Goal: Check status: Check status

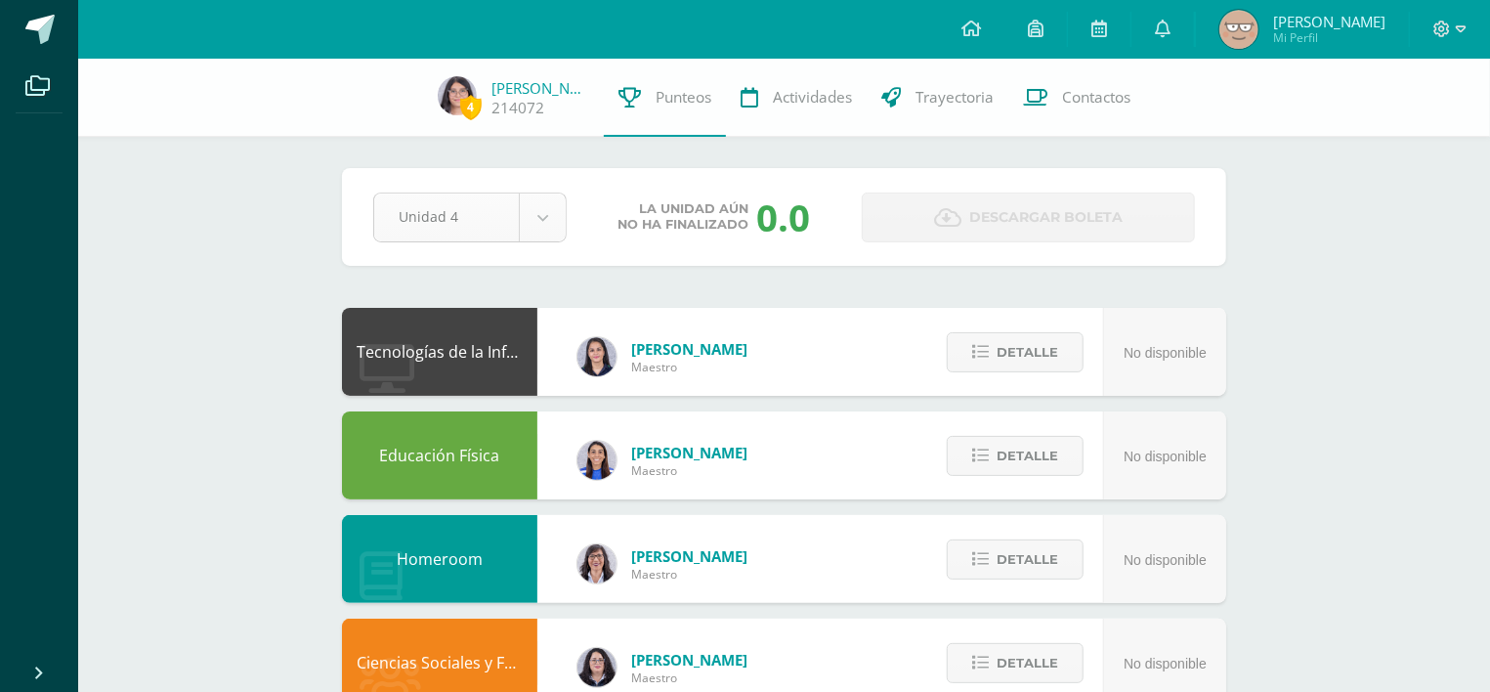
select select "Unidad 3"
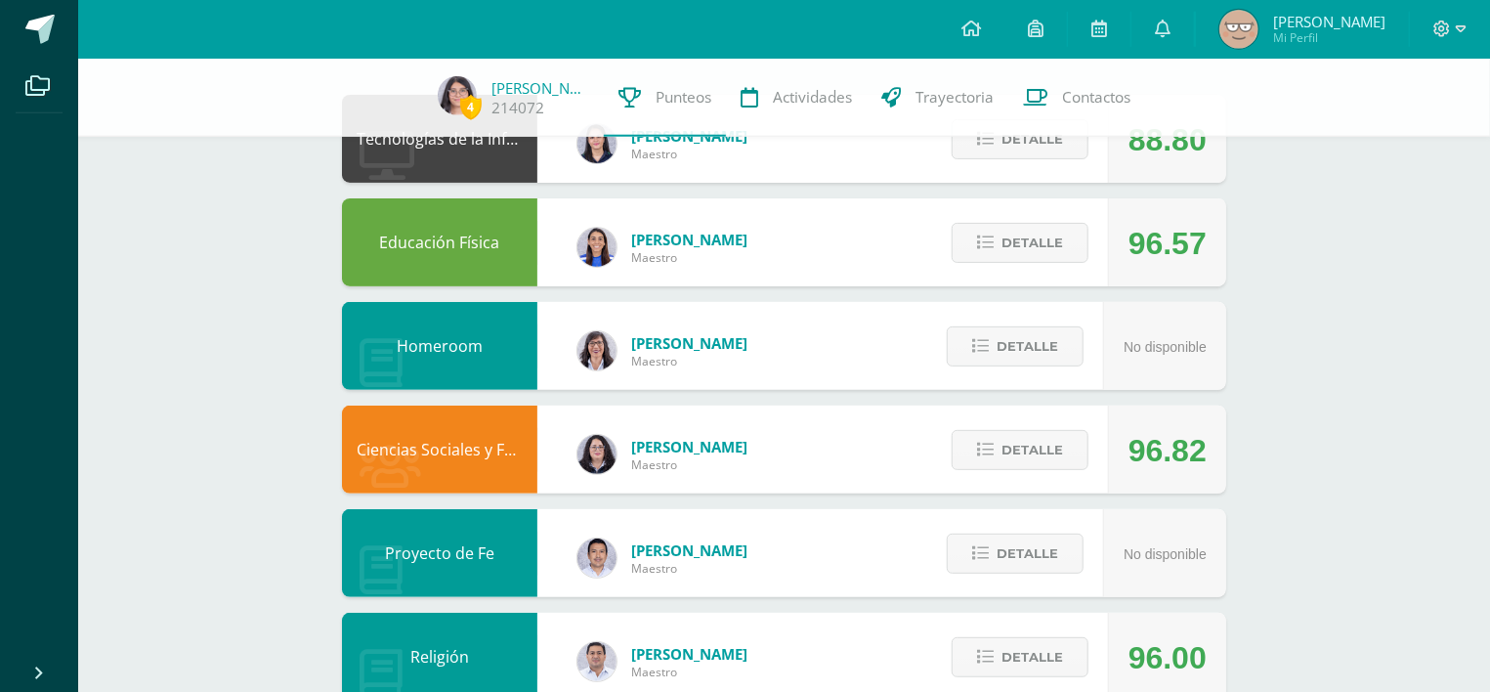
scroll to position [296, 0]
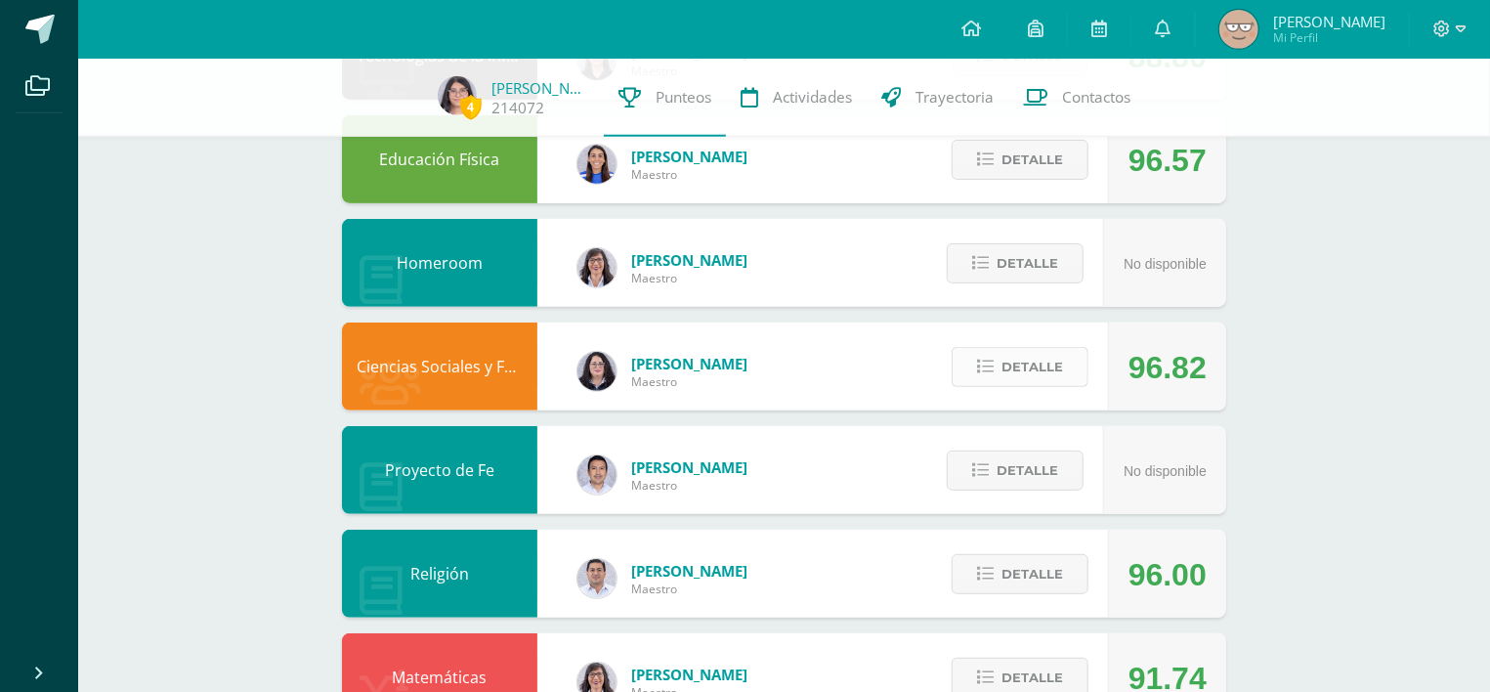
click at [1017, 353] on span "Detalle" at bounding box center [1033, 367] width 62 height 36
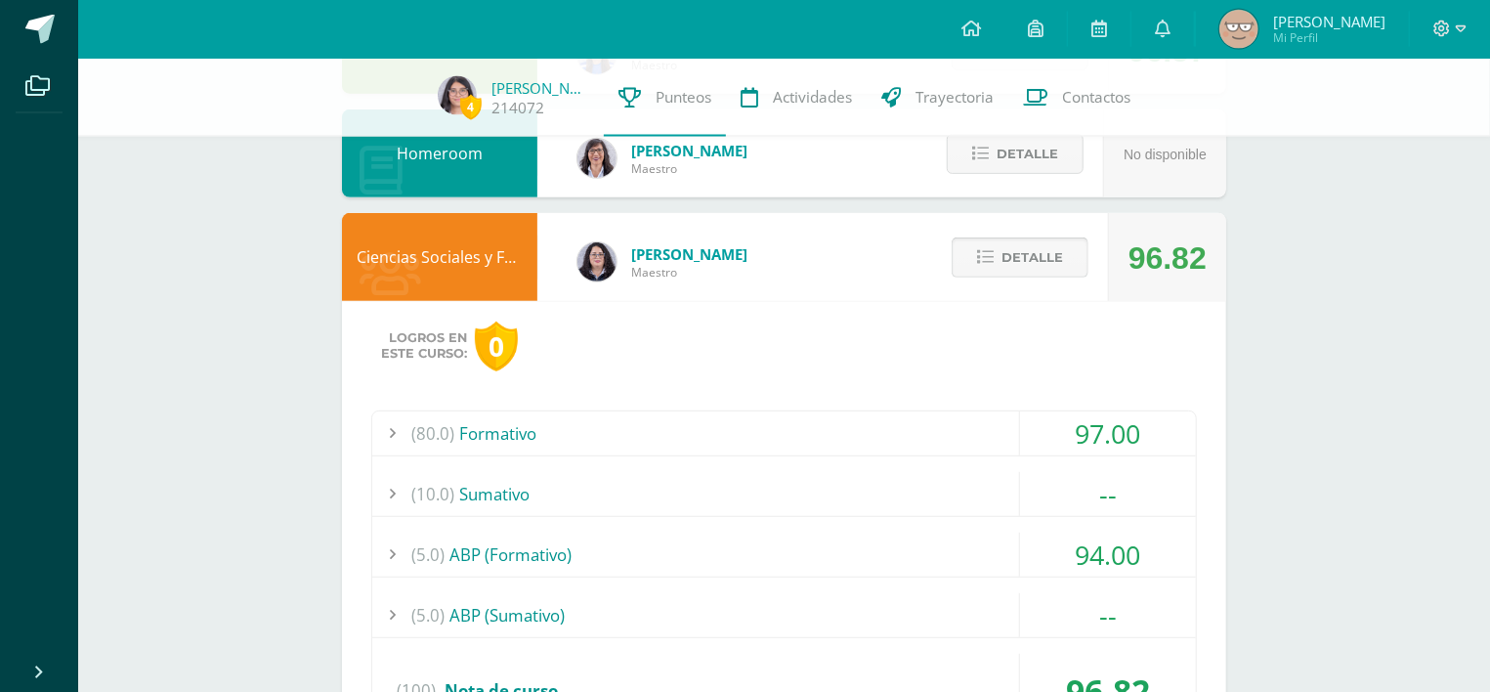
scroll to position [405, 0]
click at [1011, 244] on span "Detalle" at bounding box center [1033, 258] width 62 height 36
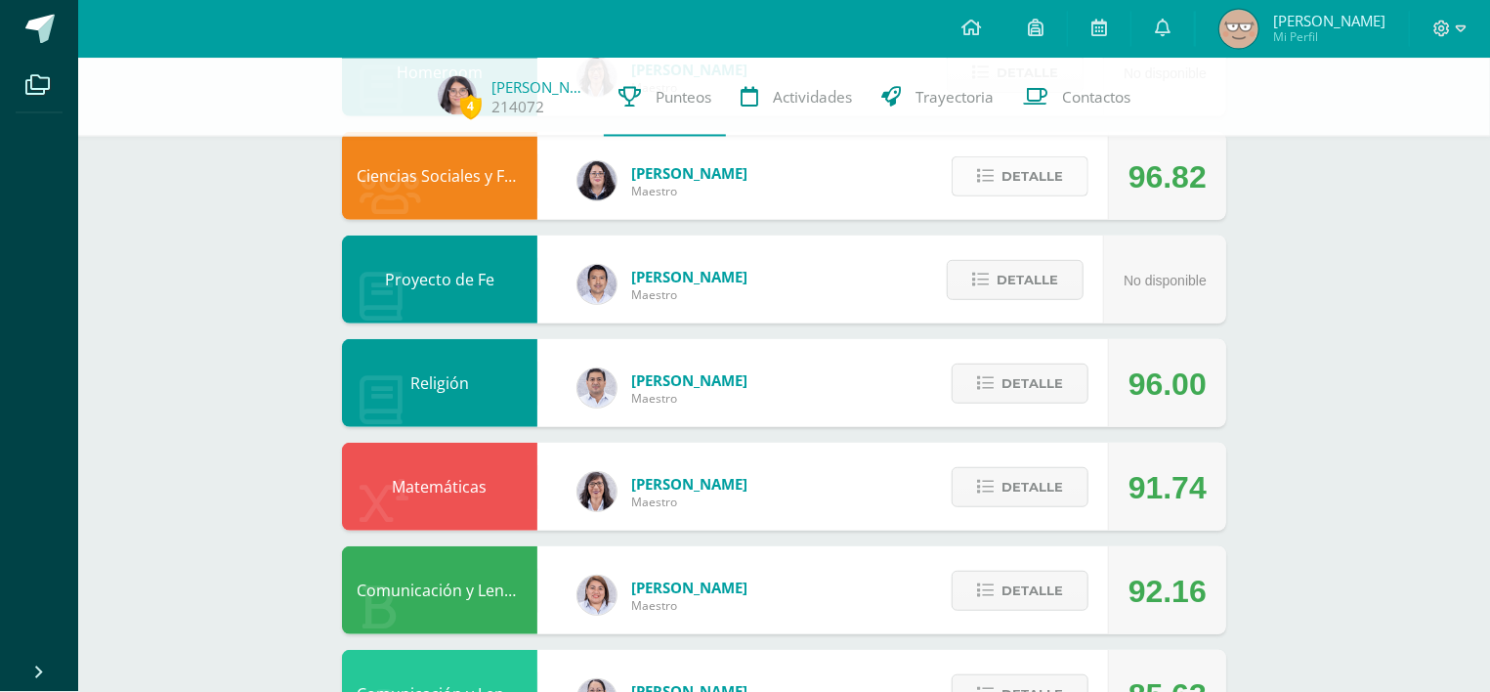
scroll to position [493, 0]
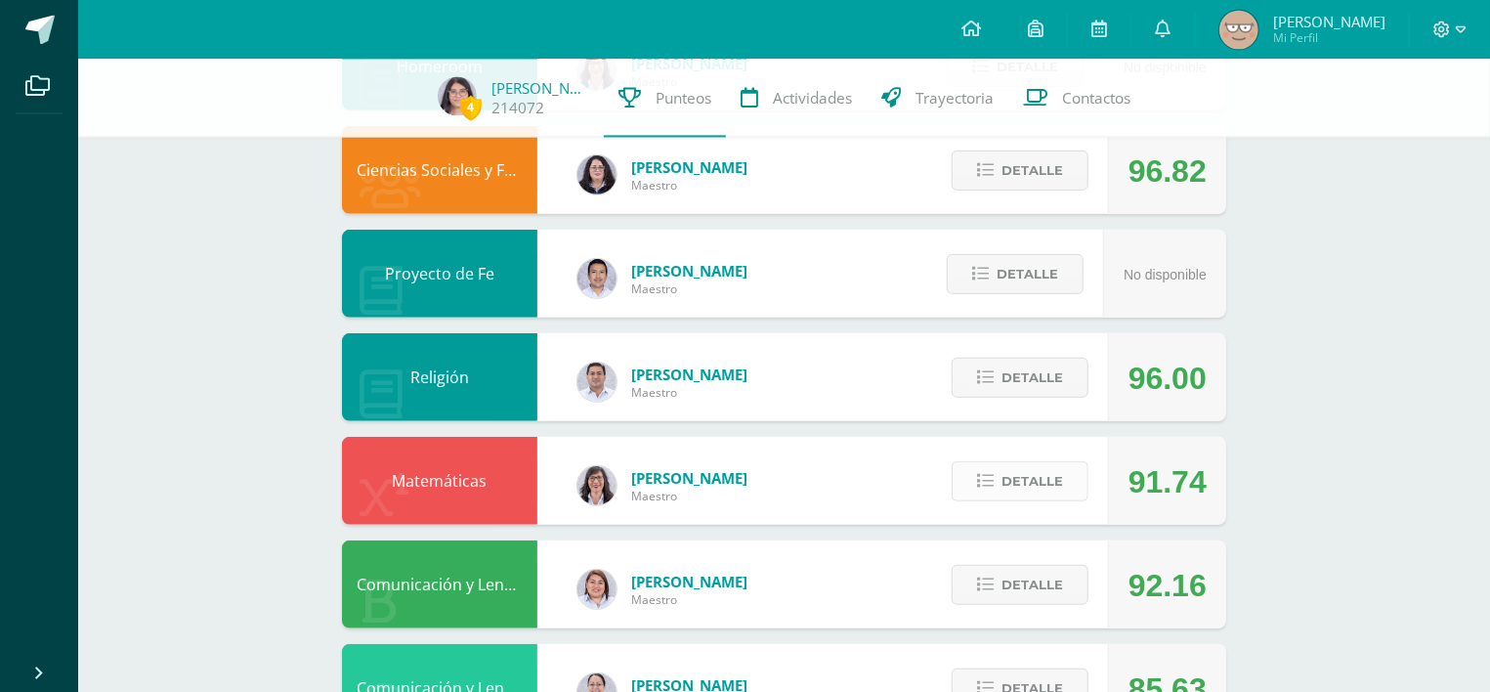
click at [1002, 460] on button "Detalle" at bounding box center [1020, 480] width 137 height 40
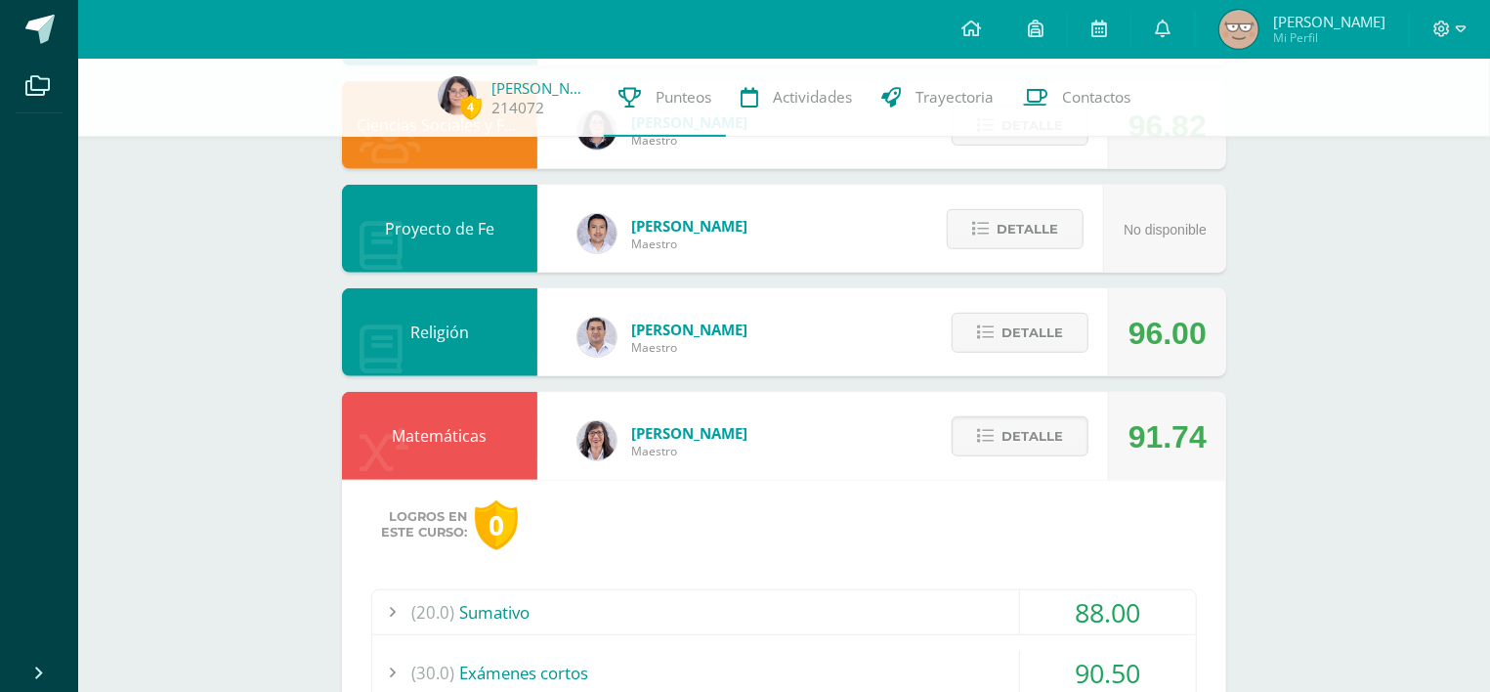
scroll to position [548, 0]
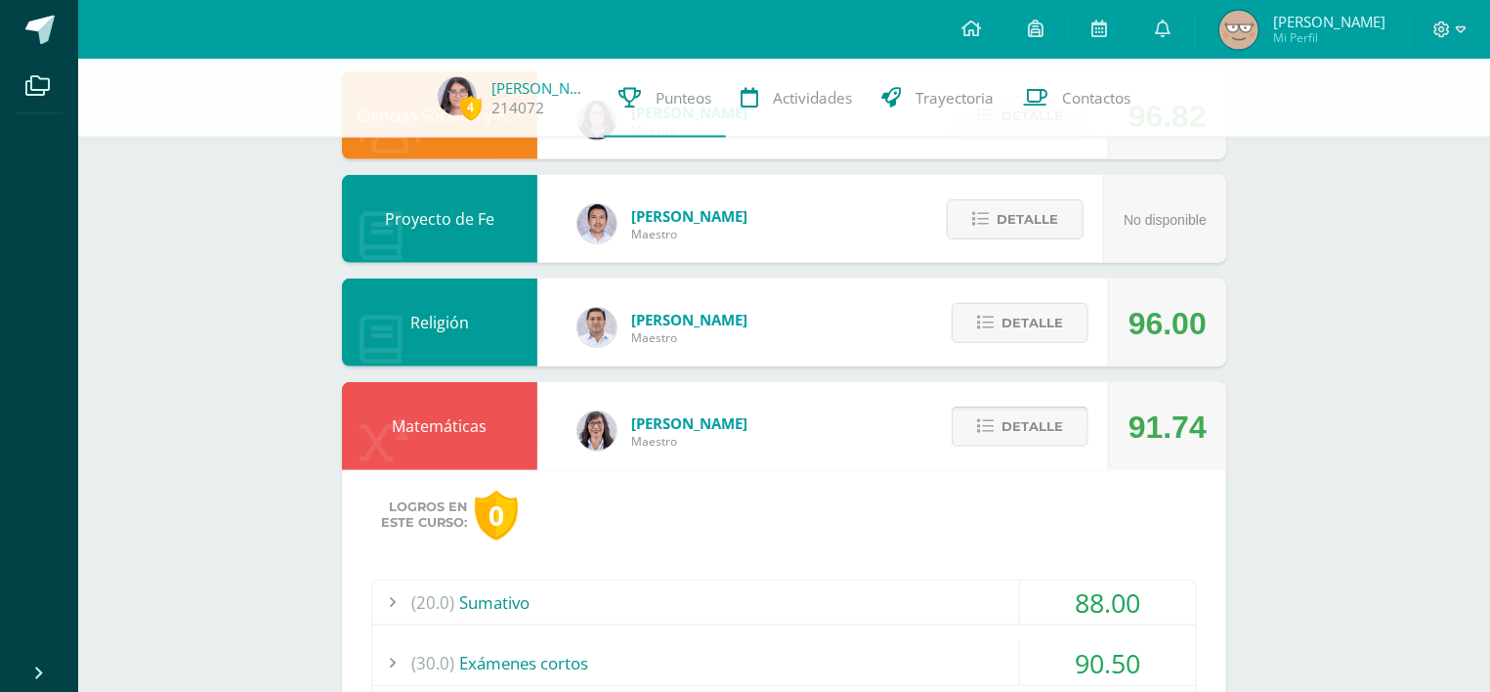
click at [1004, 414] on button "Detalle" at bounding box center [1020, 425] width 137 height 40
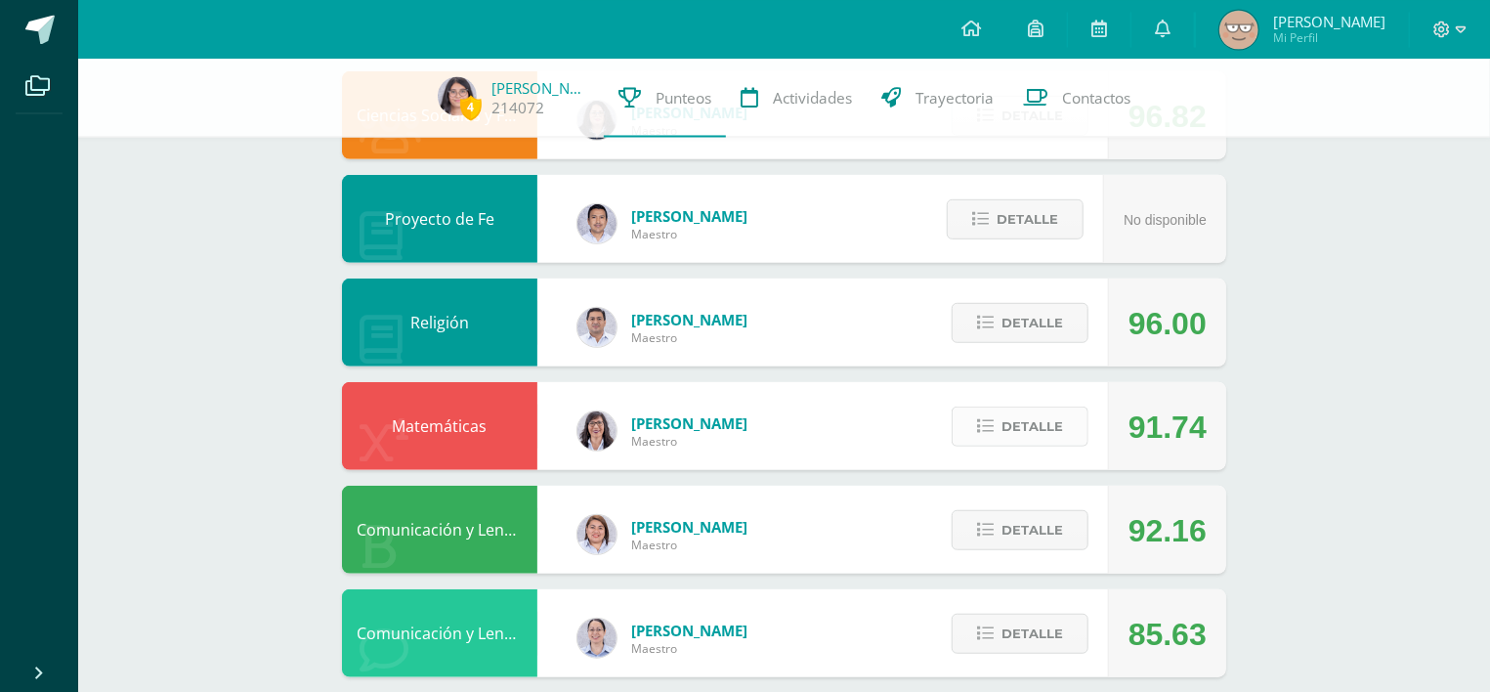
click at [986, 416] on button "Detalle" at bounding box center [1020, 425] width 137 height 40
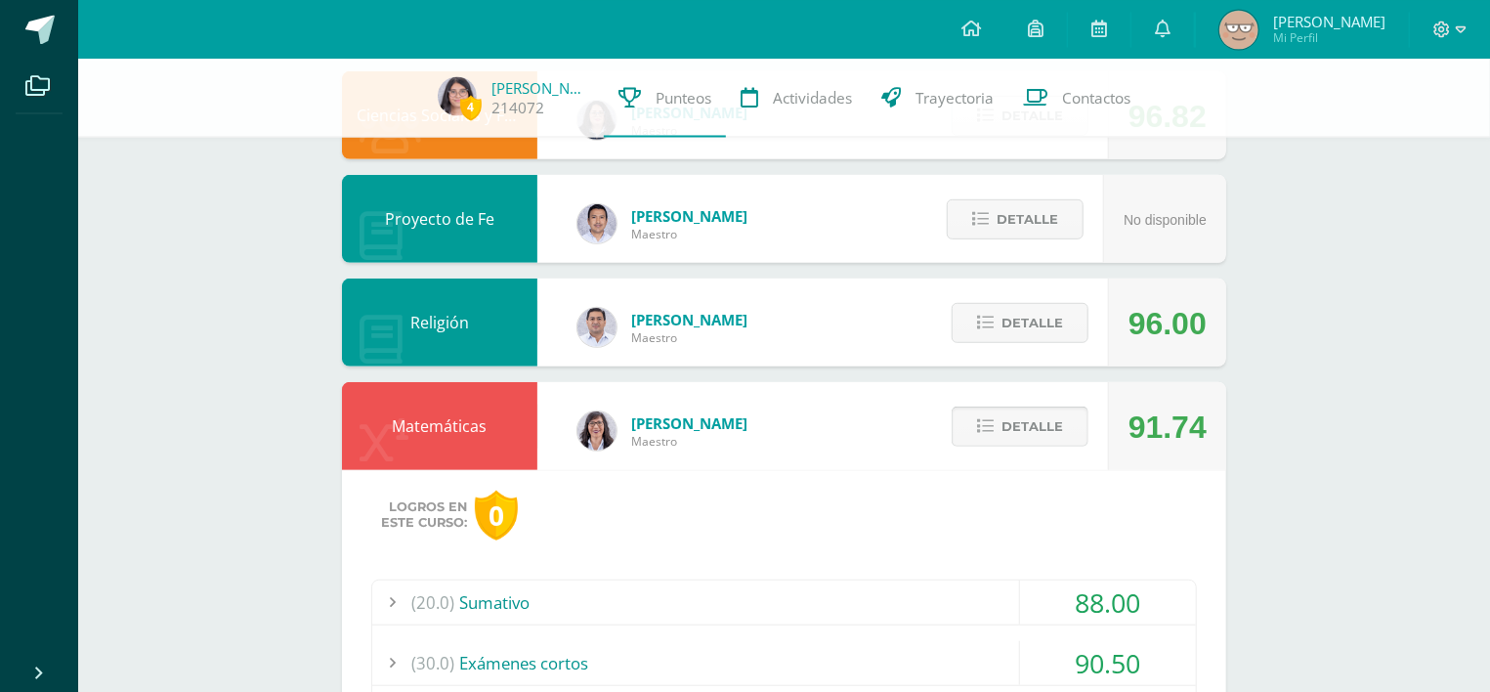
click at [988, 416] on button "Detalle" at bounding box center [1020, 425] width 137 height 40
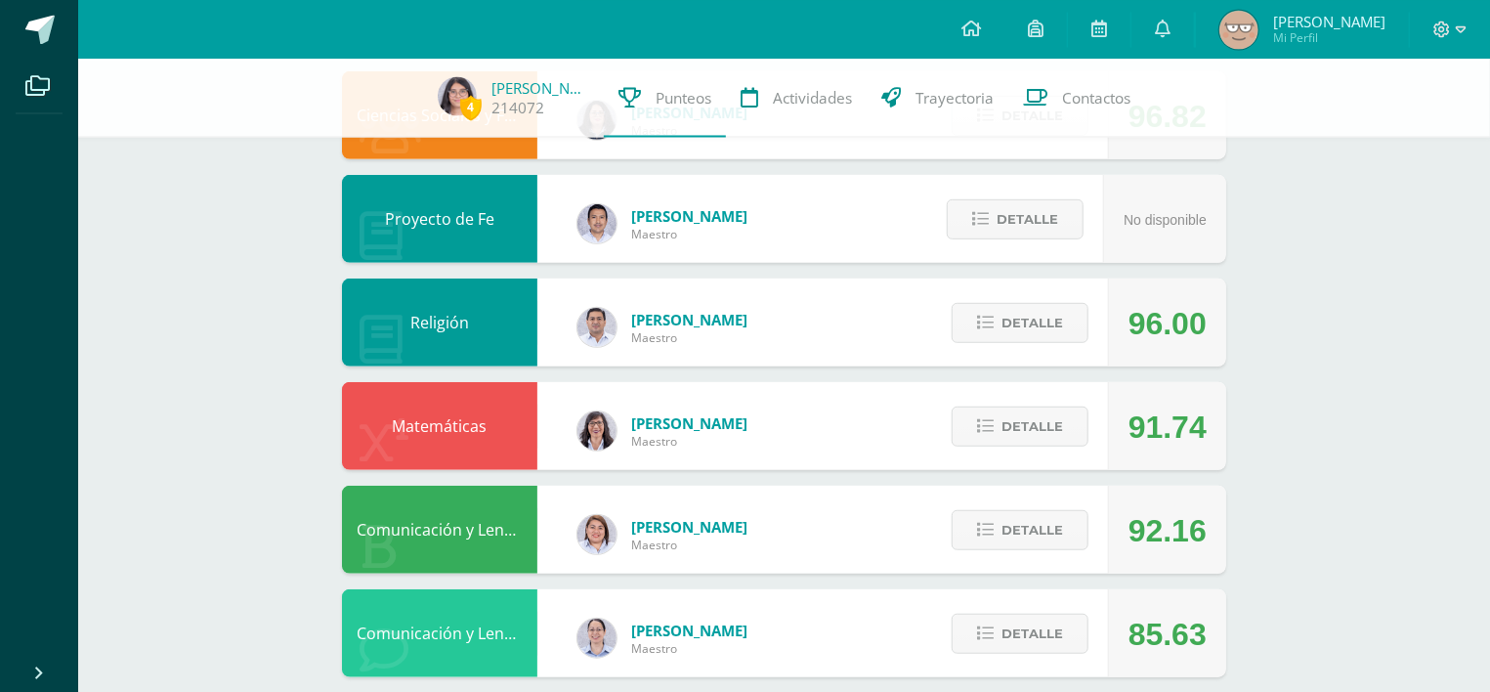
click at [844, 485] on div "Comunicación y Lenguaje Idioma Español [PERSON_NAME] Maestro 92.16 [GEOGRAPHIC_…" at bounding box center [784, 529] width 884 height 88
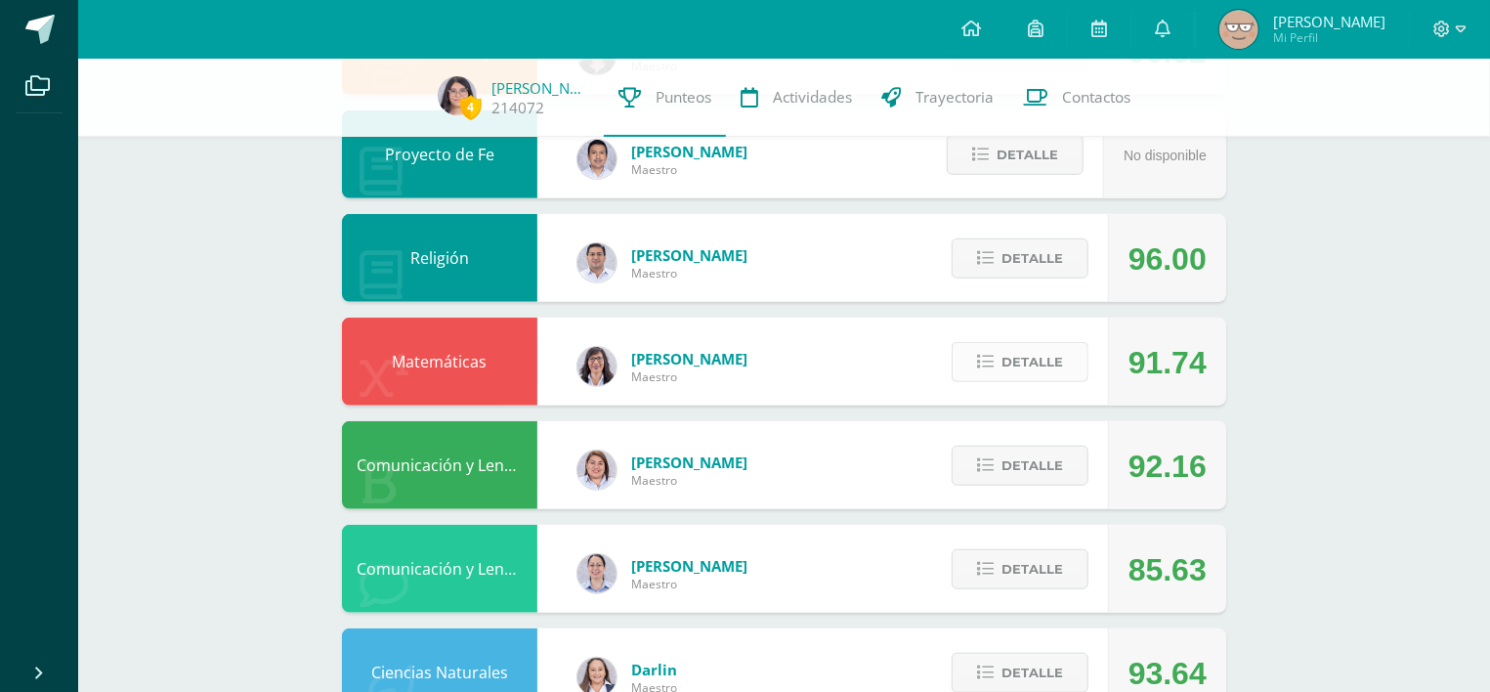
scroll to position [613, 0]
click at [955, 420] on div "Detalle" at bounding box center [1015, 464] width 186 height 88
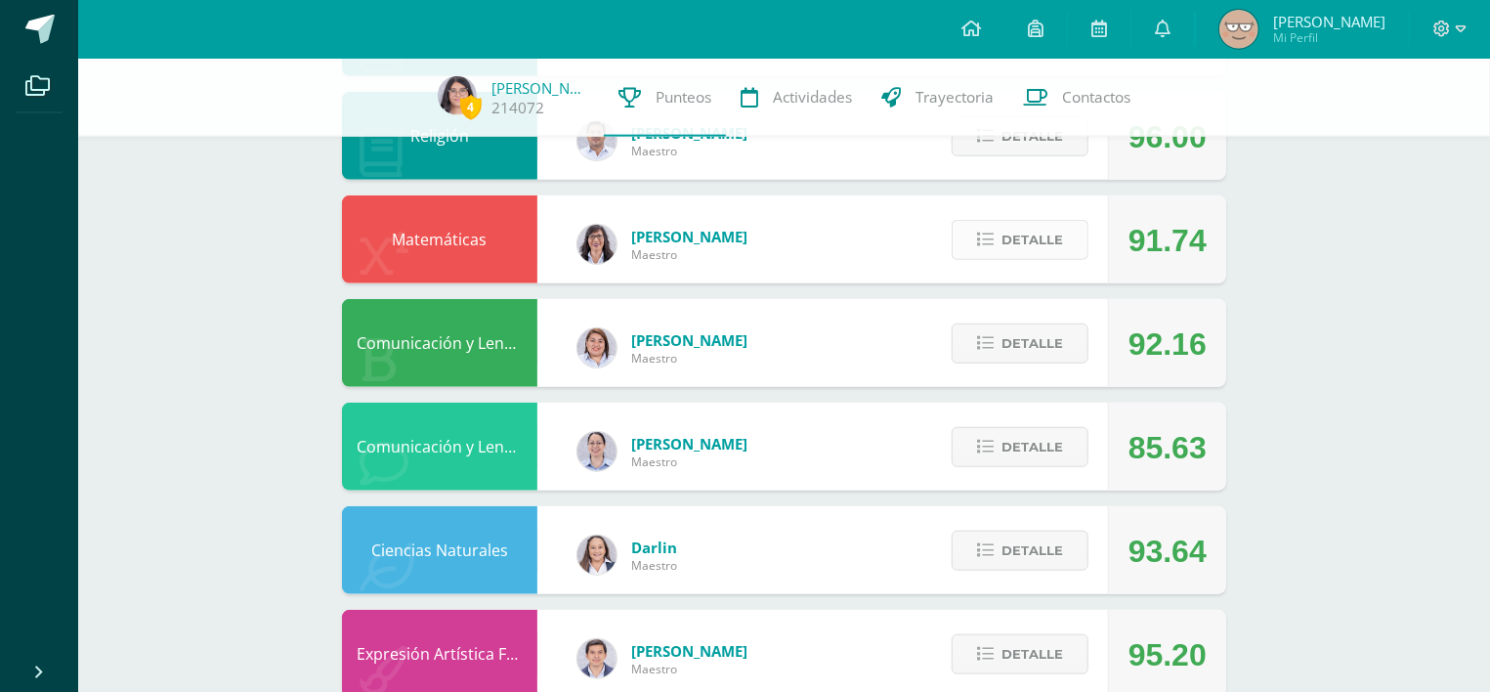
scroll to position [758, 0]
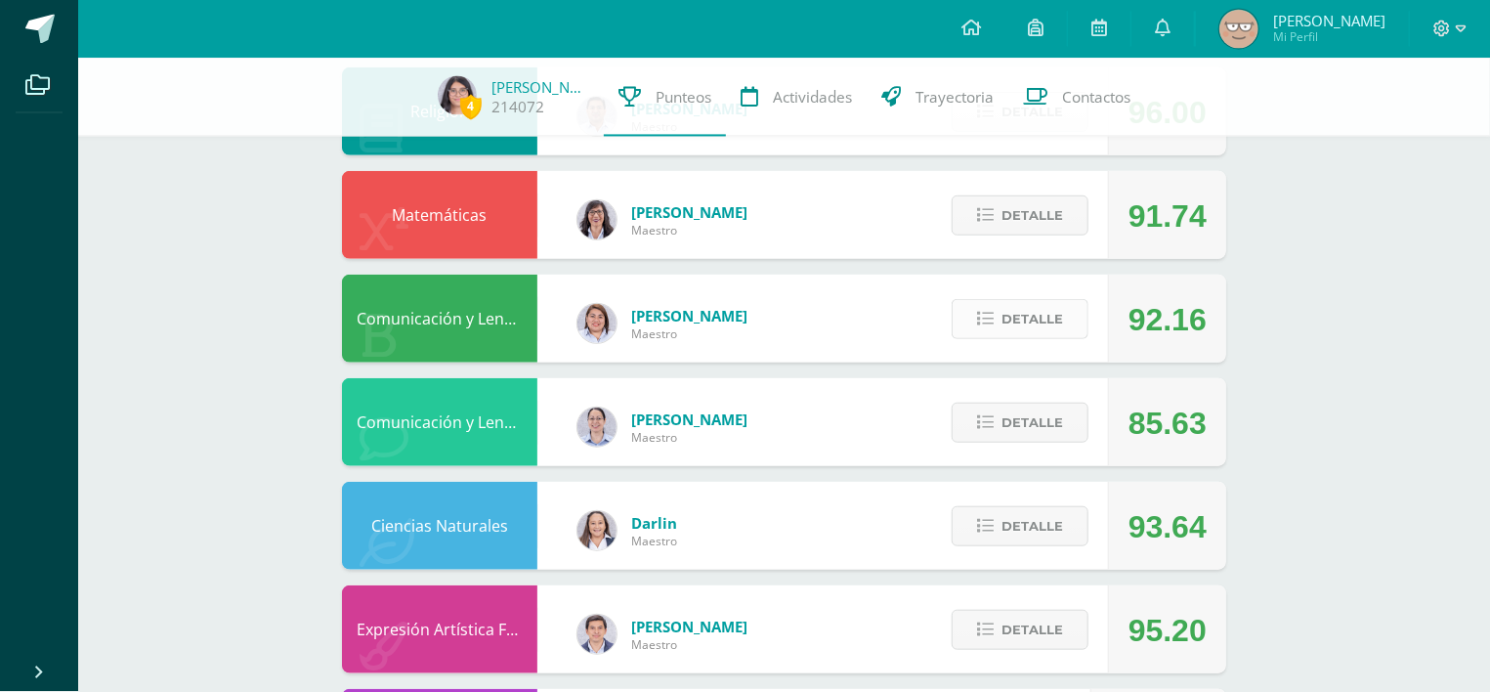
click at [986, 311] on icon at bounding box center [985, 319] width 17 height 17
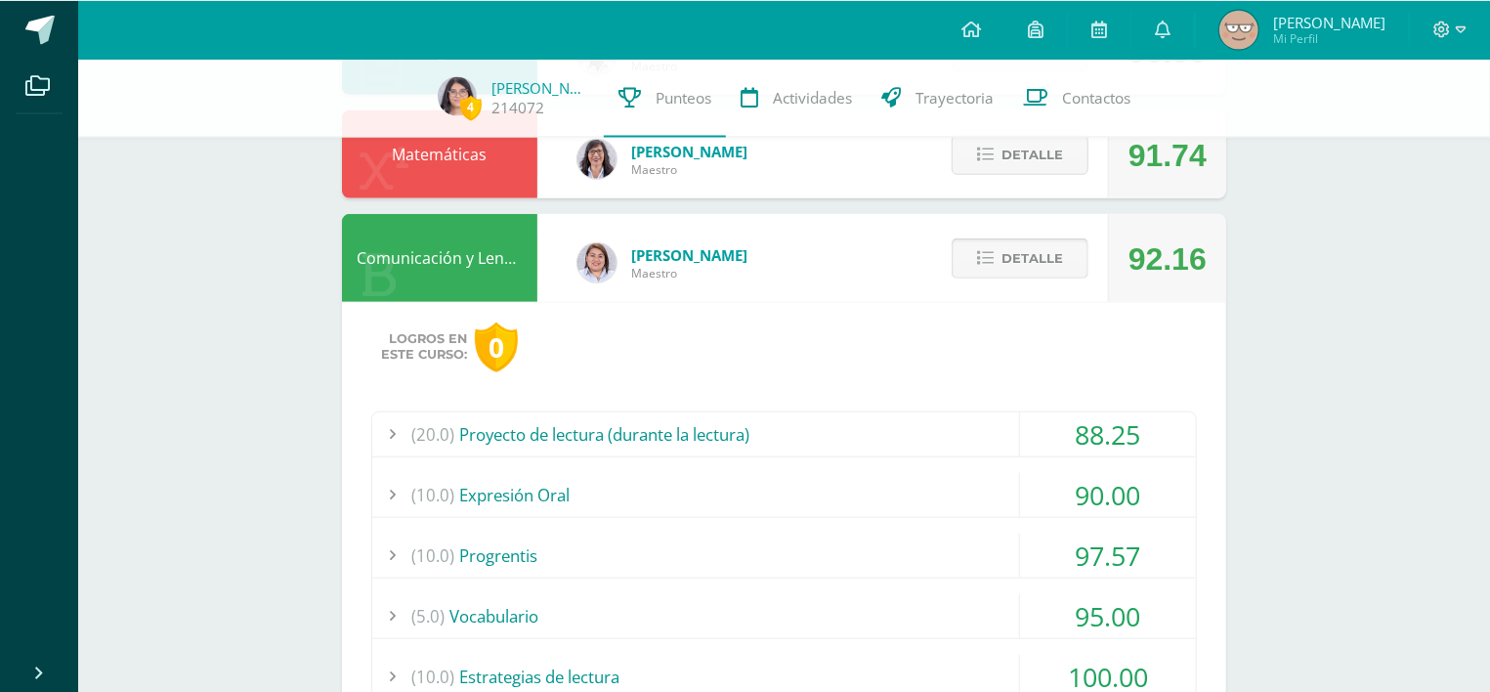
scroll to position [801, 0]
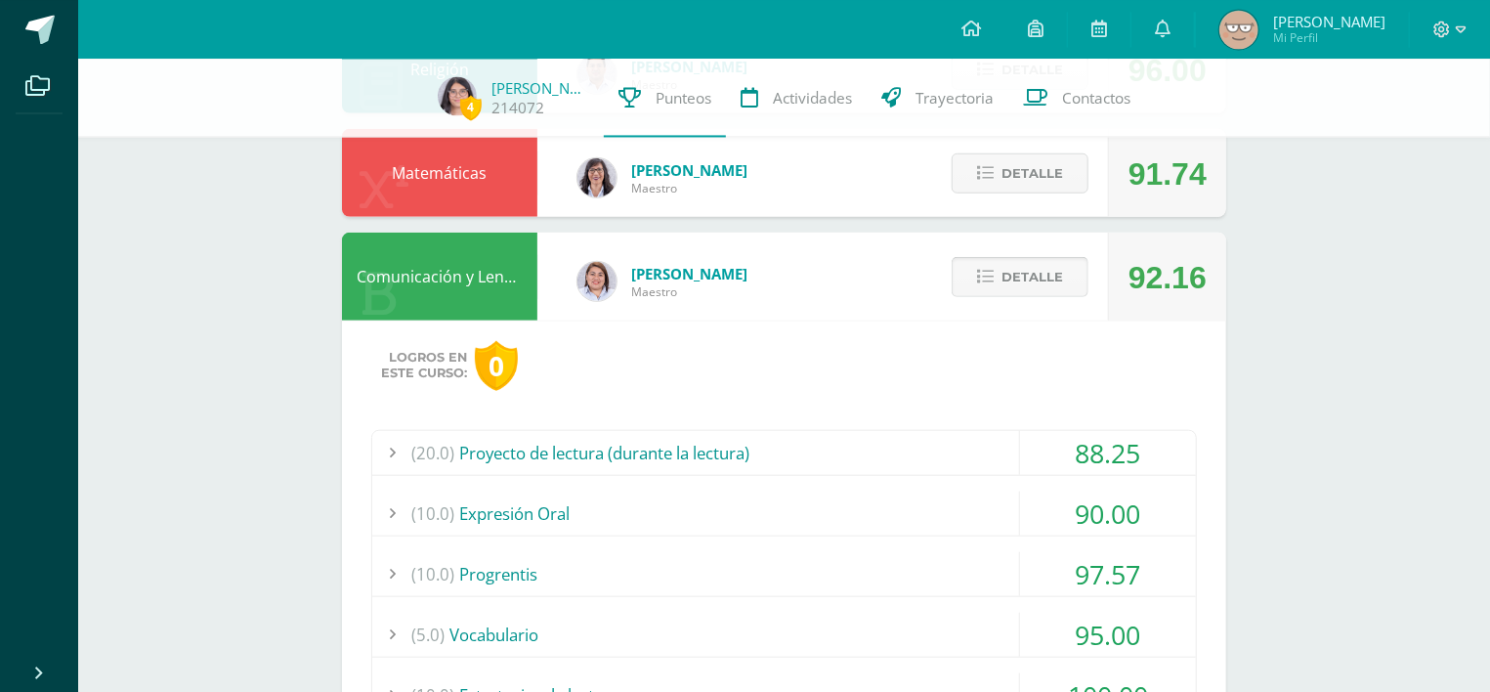
click at [976, 256] on button "Detalle" at bounding box center [1020, 276] width 137 height 40
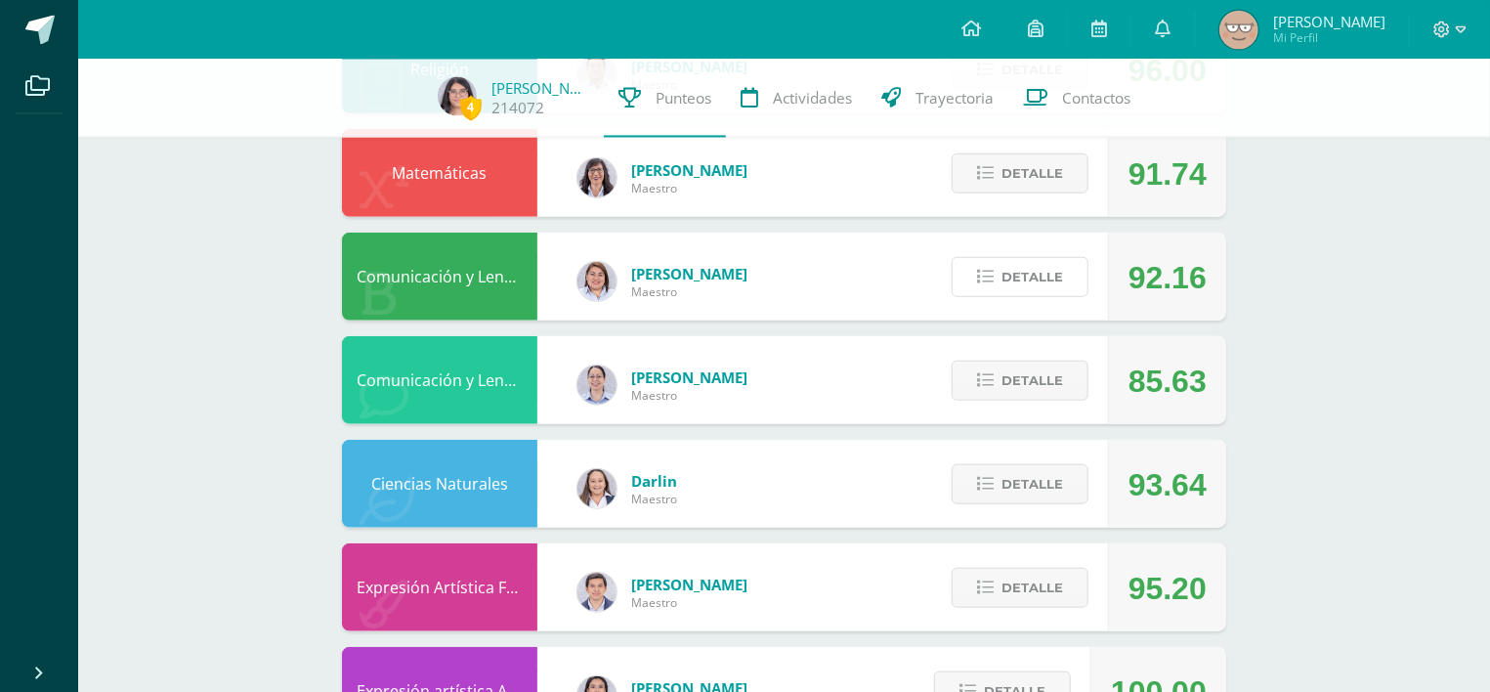
scroll to position [835, 0]
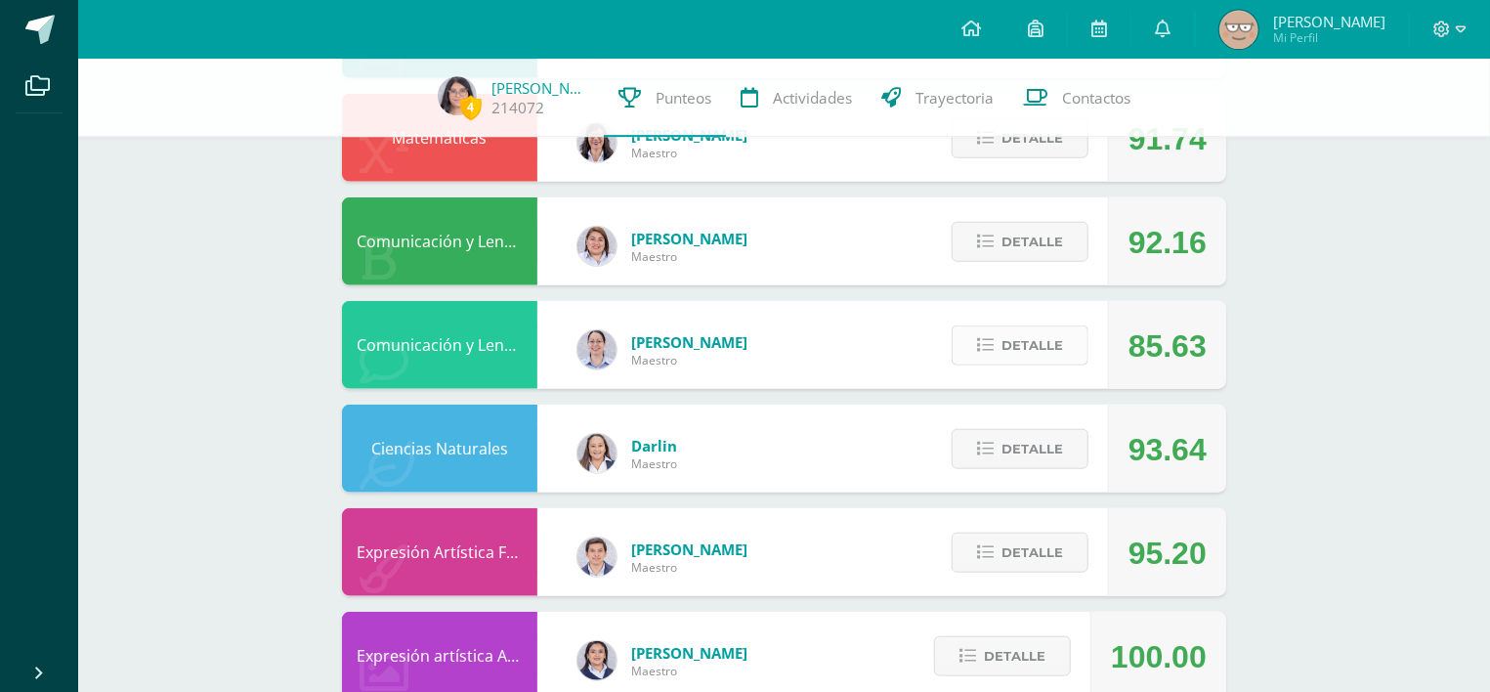
click at [1001, 325] on button "Detalle" at bounding box center [1020, 345] width 137 height 40
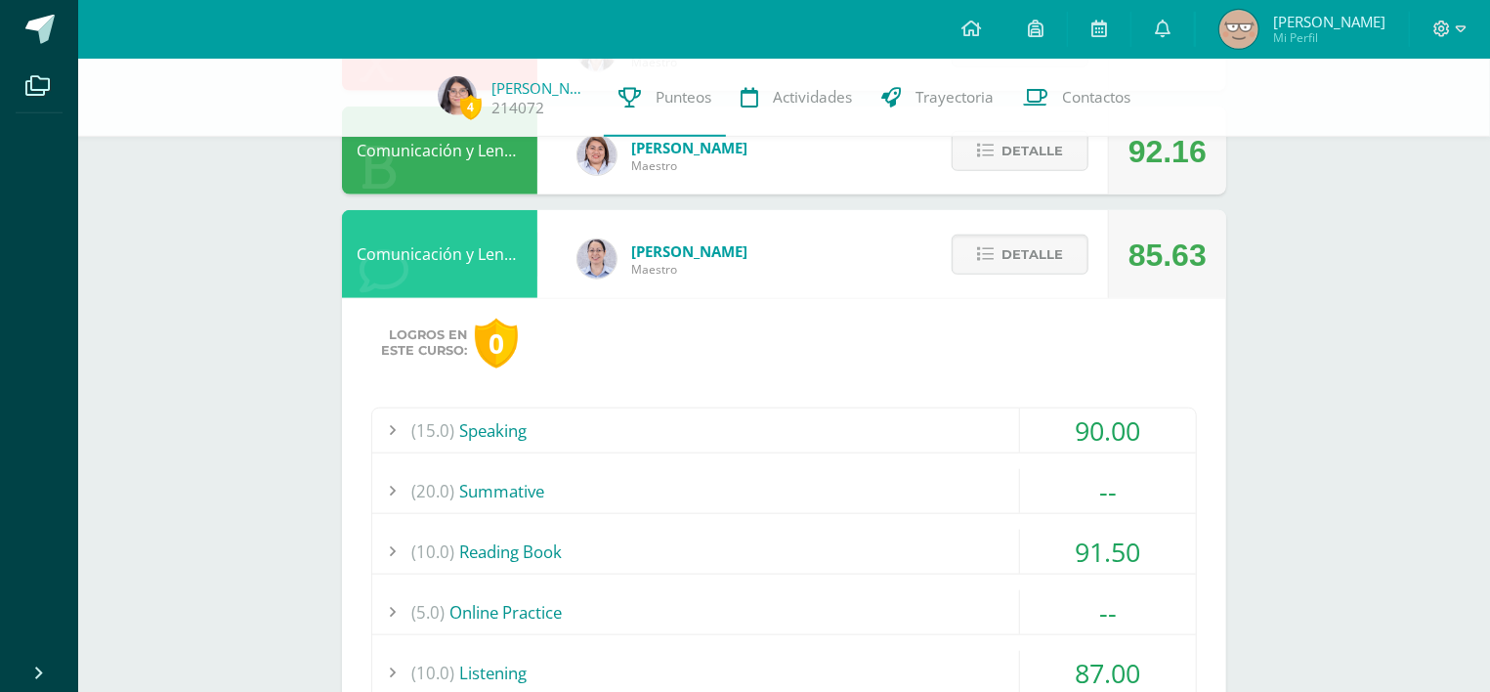
scroll to position [911, 0]
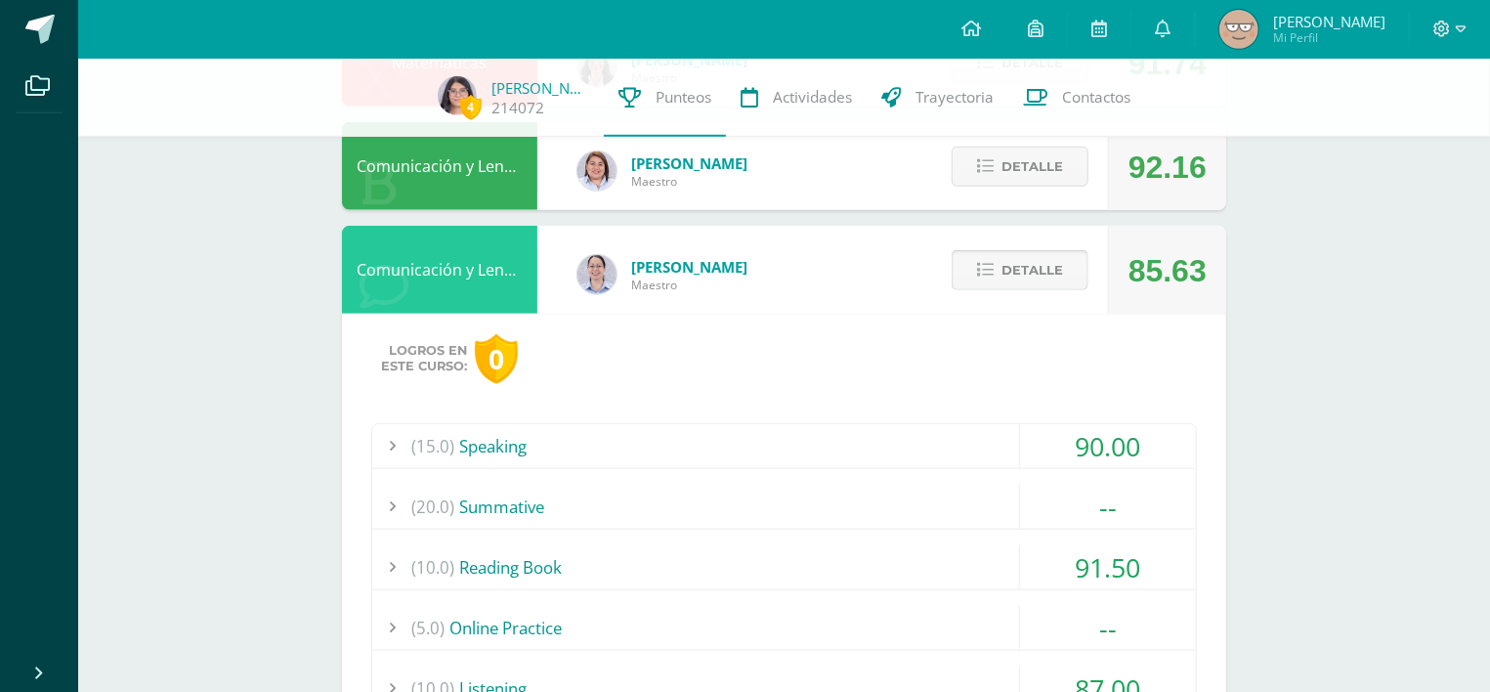
click at [1001, 250] on button "Detalle" at bounding box center [1020, 270] width 137 height 40
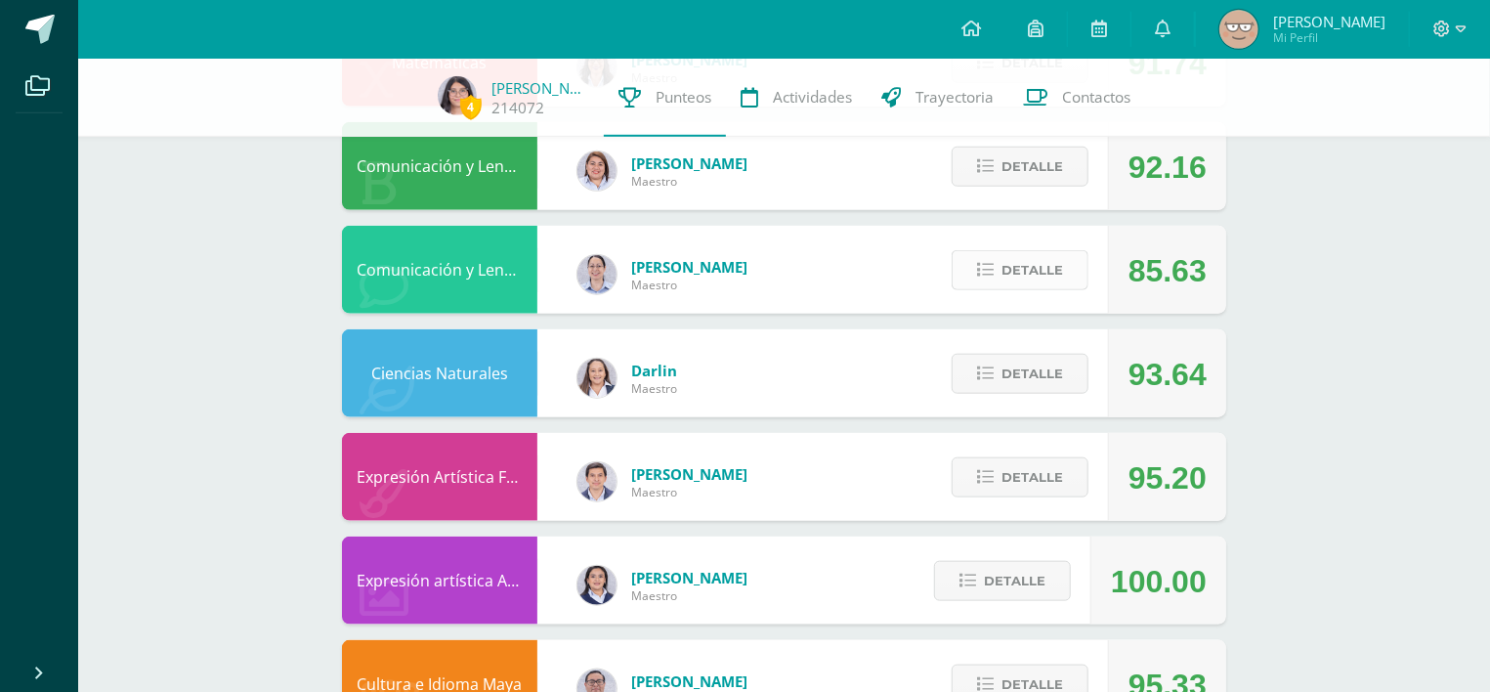
click at [1001, 250] on button "Detalle" at bounding box center [1020, 270] width 137 height 40
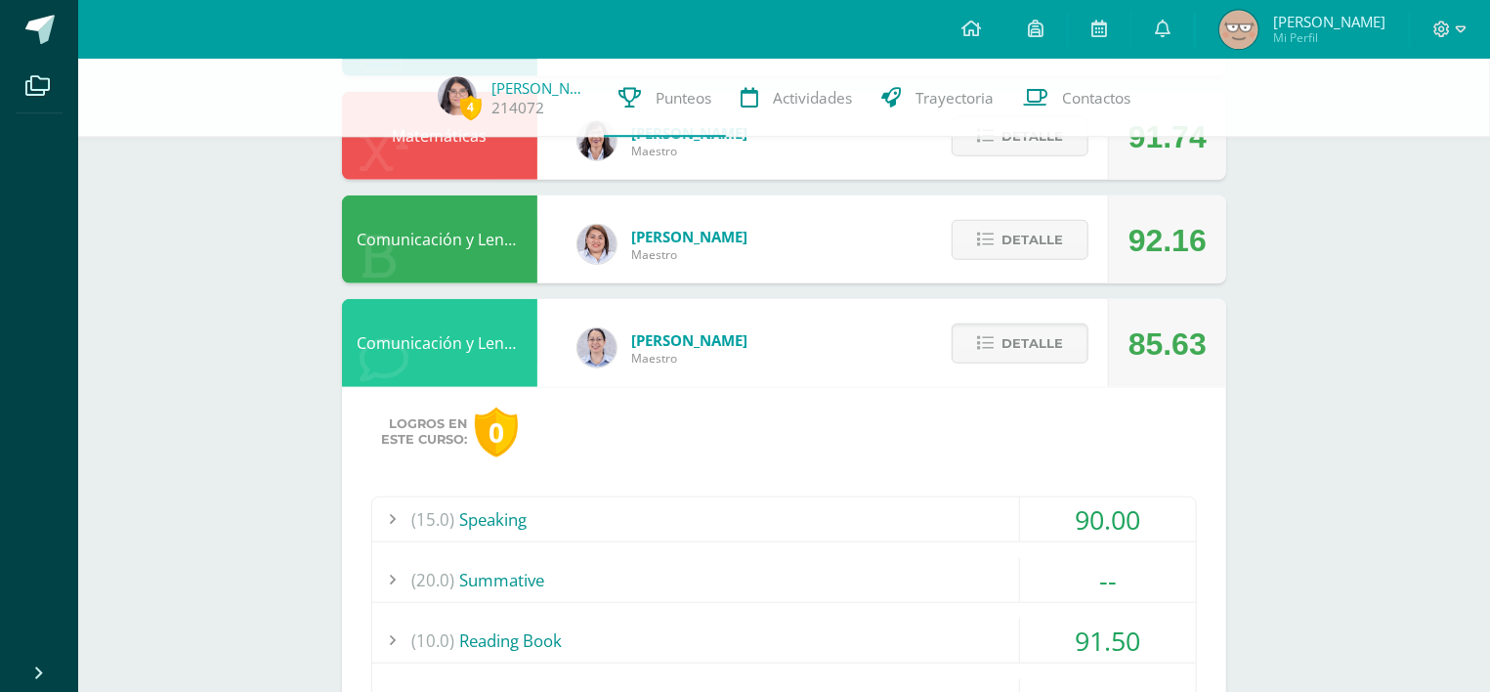
scroll to position [835, 0]
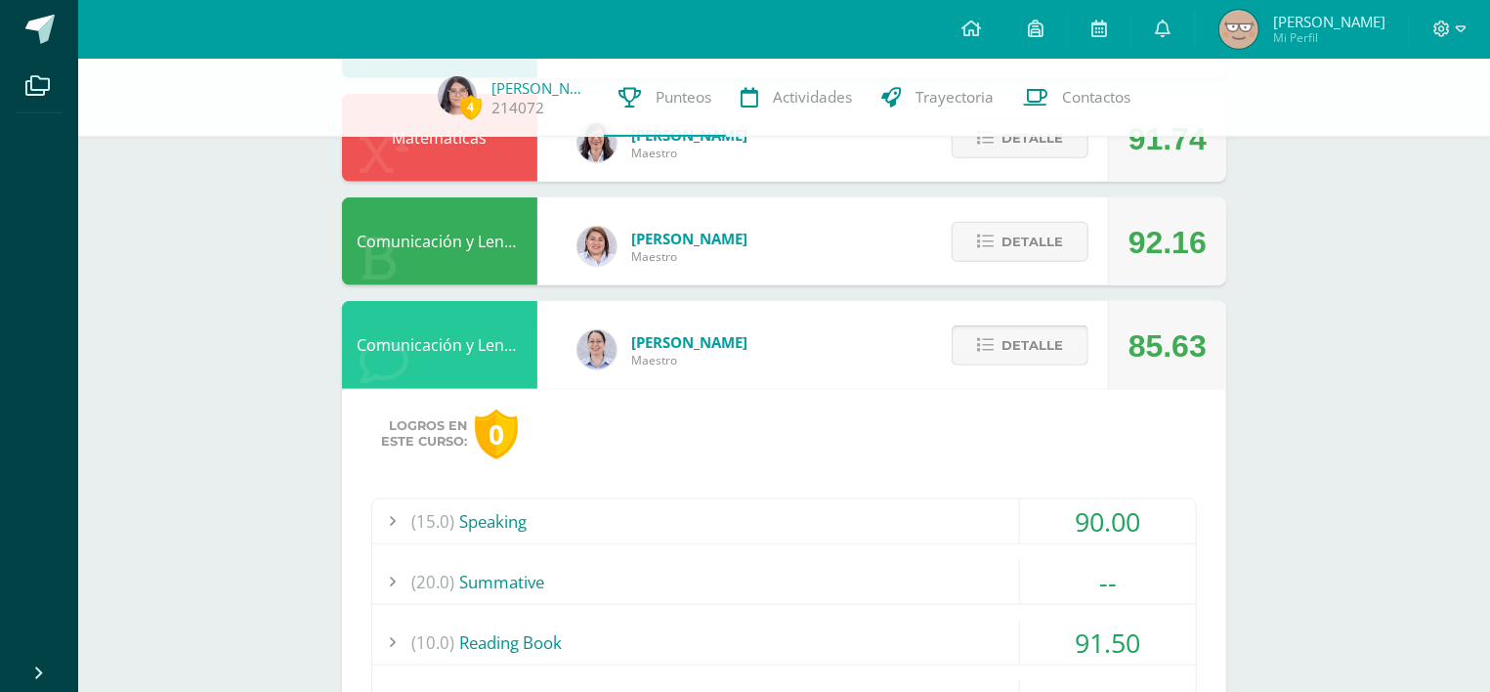
click at [997, 327] on button "Detalle" at bounding box center [1020, 345] width 137 height 40
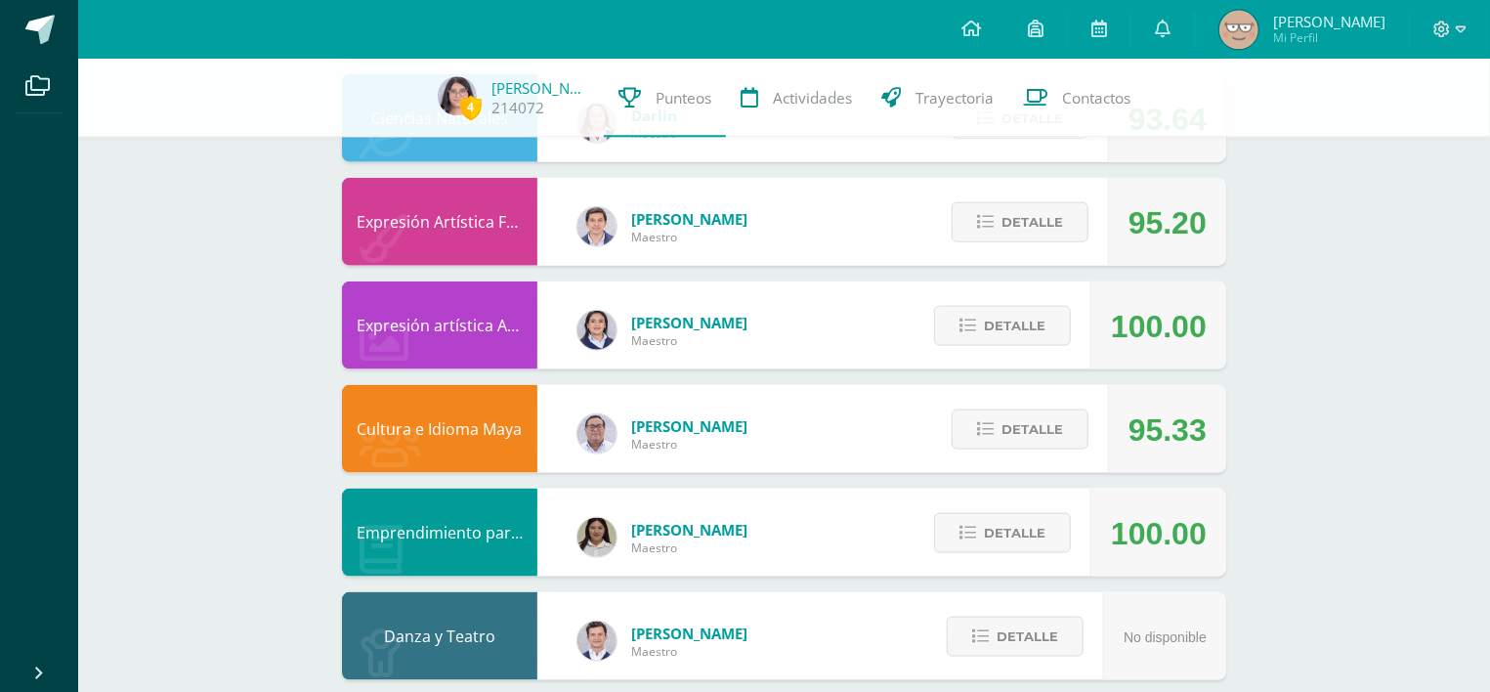
scroll to position [1174, 0]
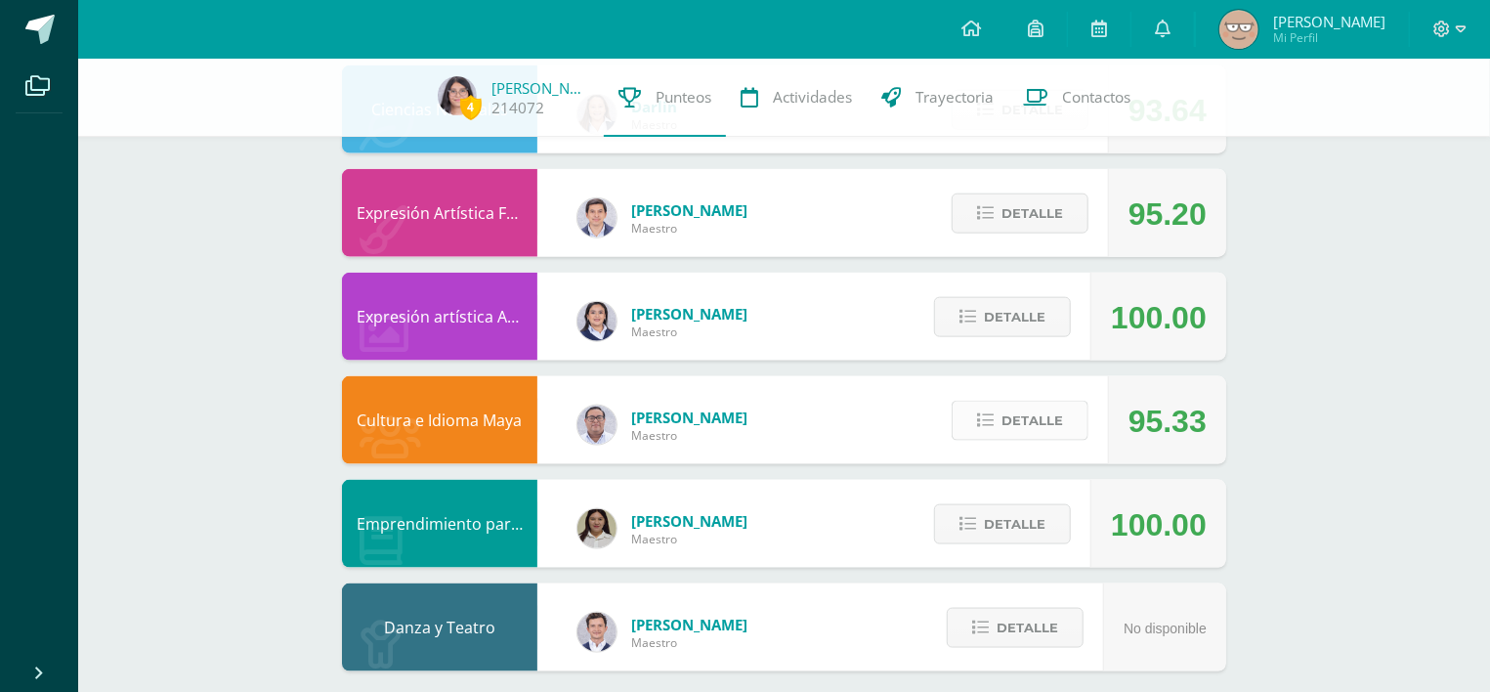
click at [994, 412] on icon at bounding box center [985, 420] width 17 height 17
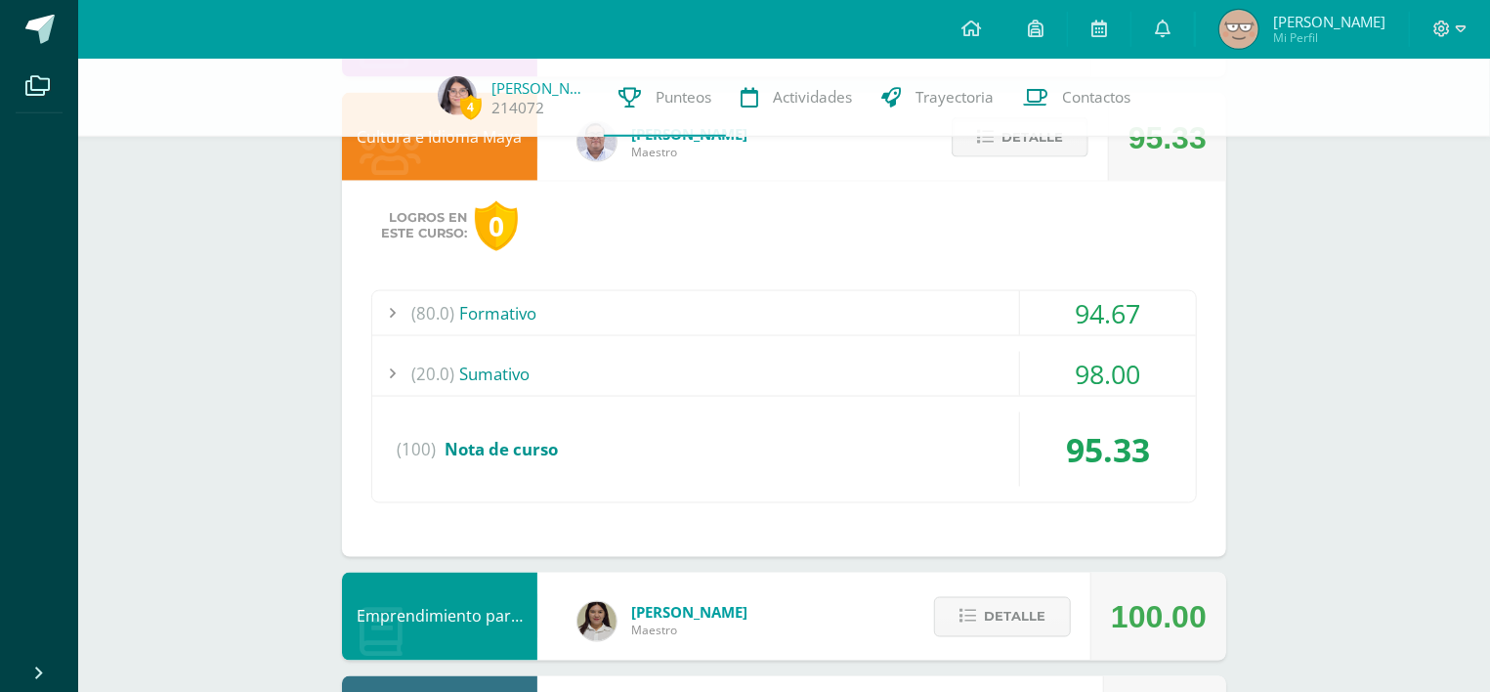
scroll to position [1378, 0]
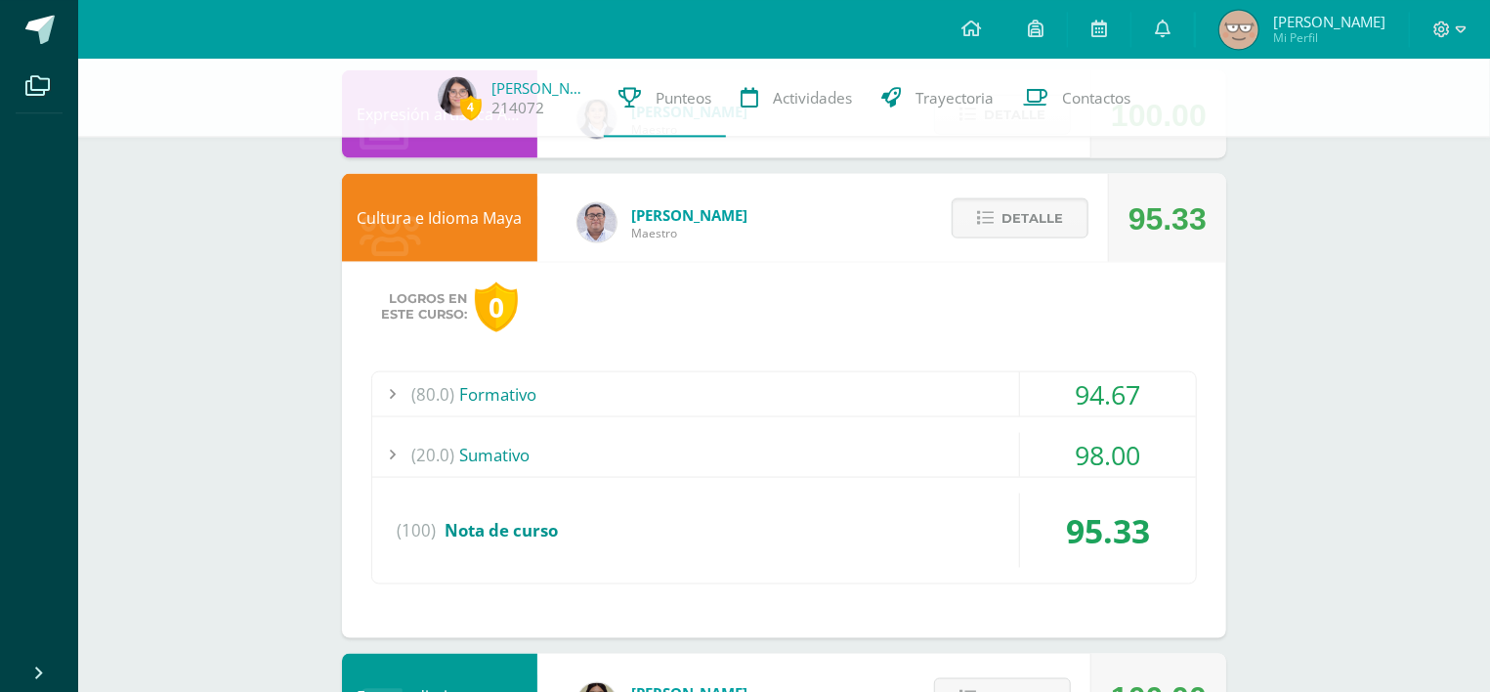
click at [1106, 384] on div "94.67" at bounding box center [1108, 393] width 176 height 44
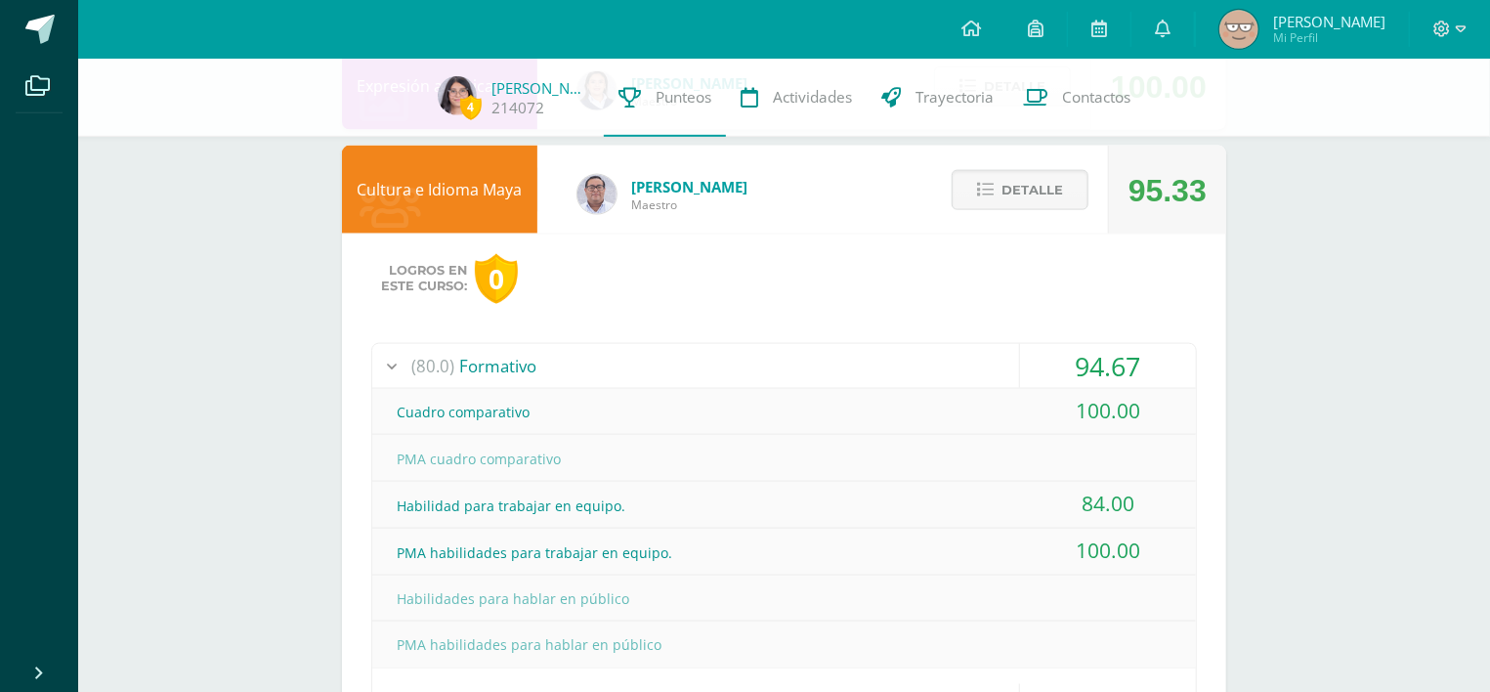
scroll to position [1317, 0]
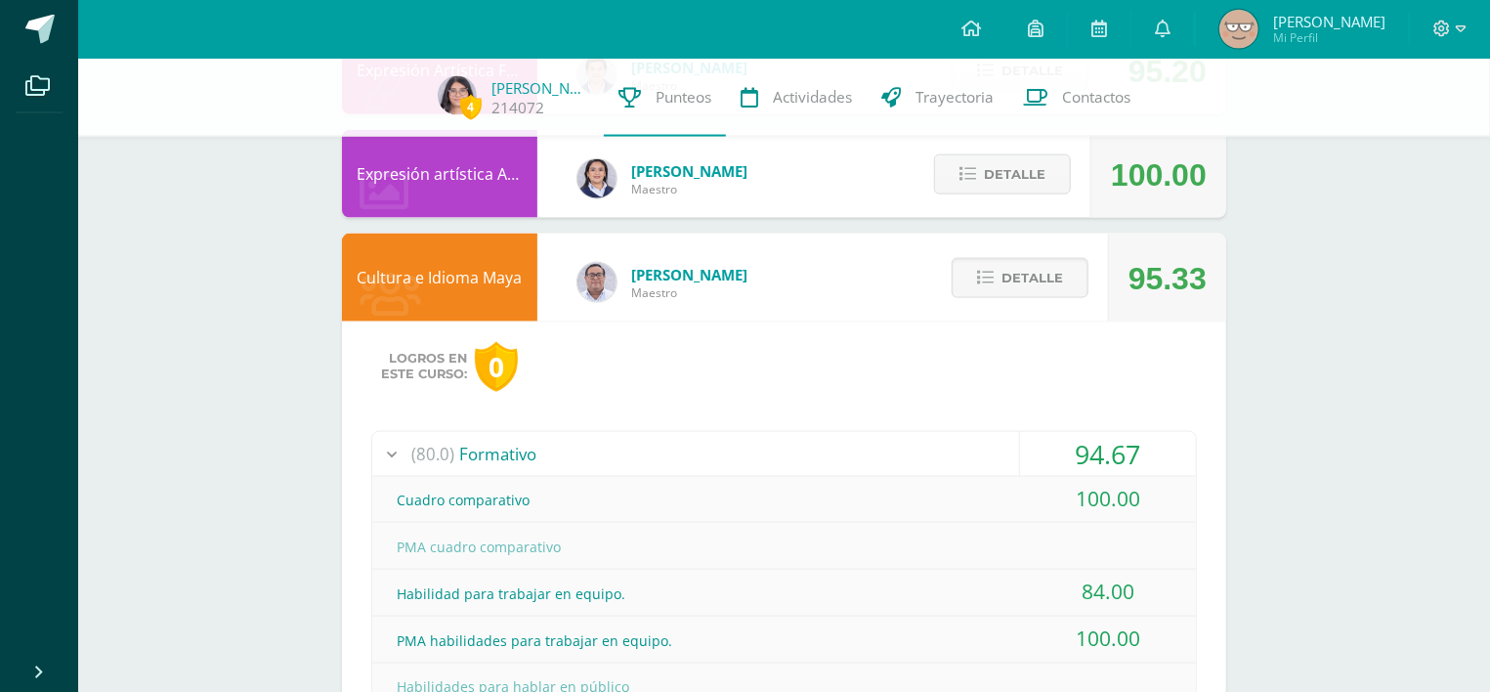
click at [1036, 268] on span "Detalle" at bounding box center [1033, 278] width 62 height 36
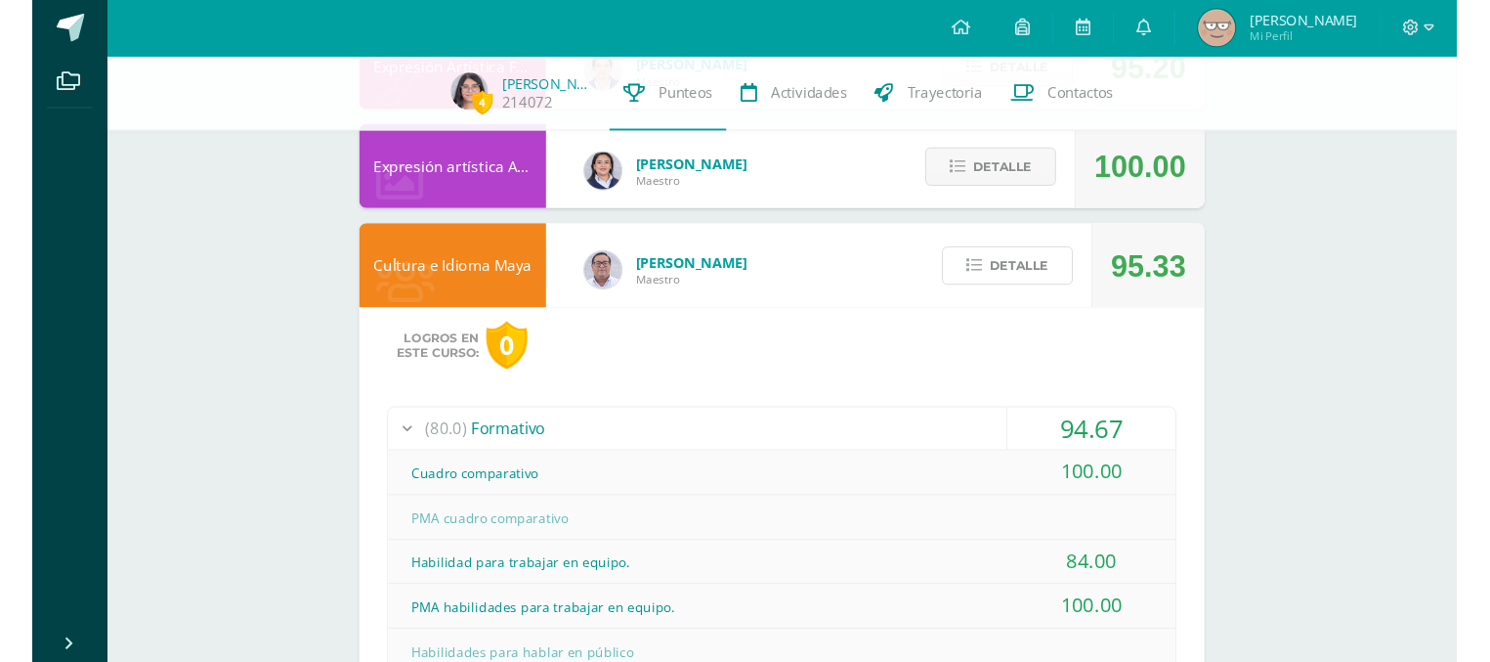
scroll to position [1174, 0]
